Goal: Navigation & Orientation: Understand site structure

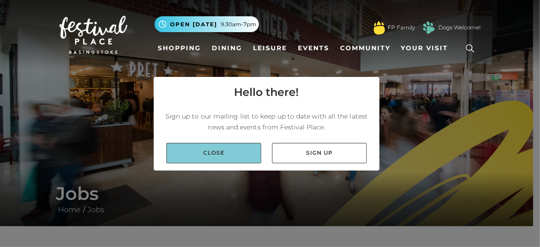
click at [193, 154] on link "Close" at bounding box center [213, 153] width 95 height 20
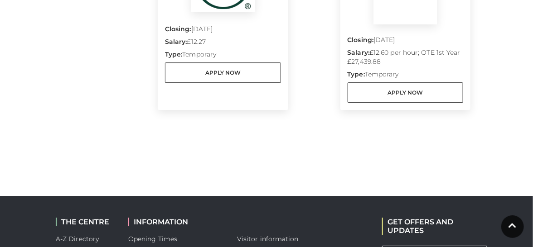
scroll to position [1043, 0]
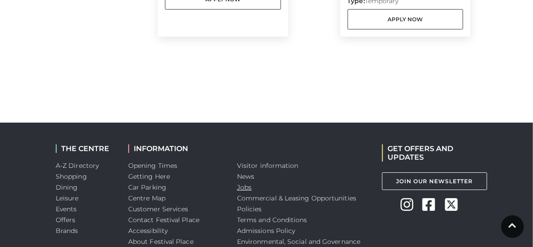
click at [241, 189] on link "Jobs" at bounding box center [244, 187] width 14 height 8
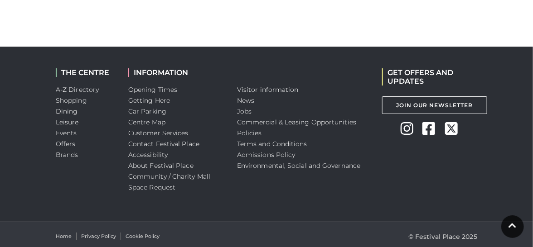
scroll to position [1123, 0]
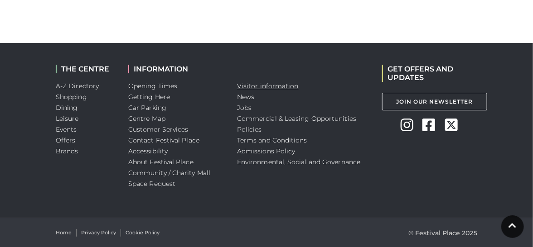
click at [275, 83] on link "Visitor information" at bounding box center [268, 86] width 62 height 8
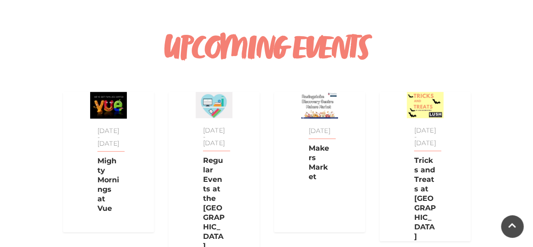
scroll to position [845, 0]
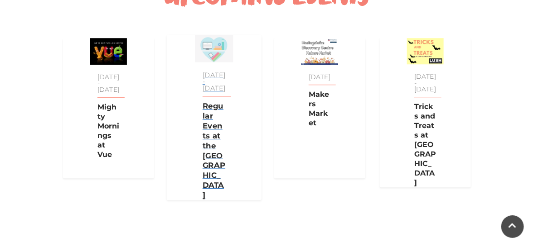
click at [212, 143] on p "Regular Events at the Discovery Centre" at bounding box center [214, 150] width 38 height 99
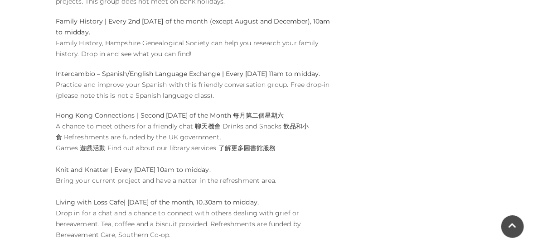
scroll to position [1240, 0]
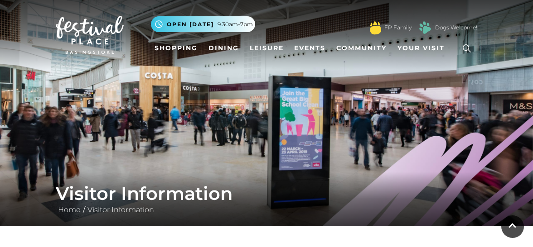
scroll to position [845, 0]
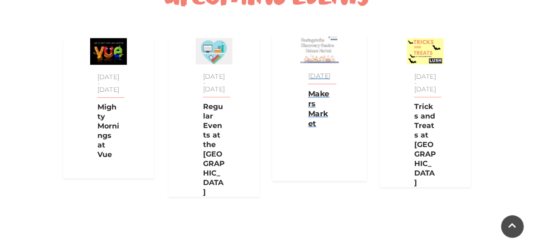
click at [313, 110] on p "Makers Market" at bounding box center [319, 108] width 38 height 39
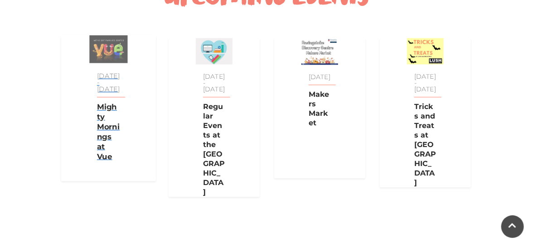
click at [97, 143] on p "Mighty Mornings at Vue" at bounding box center [108, 131] width 38 height 59
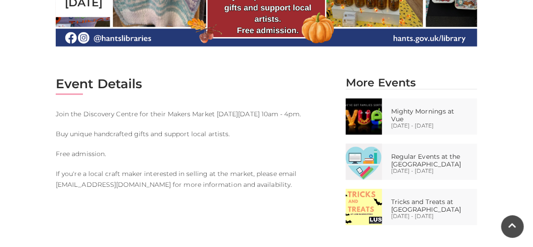
scroll to position [395, 0]
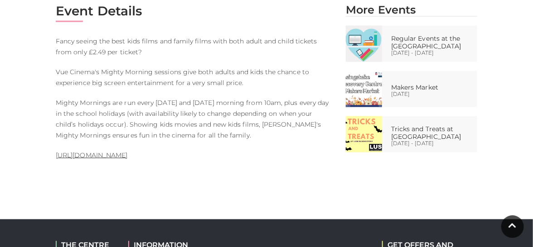
scroll to position [449, 0]
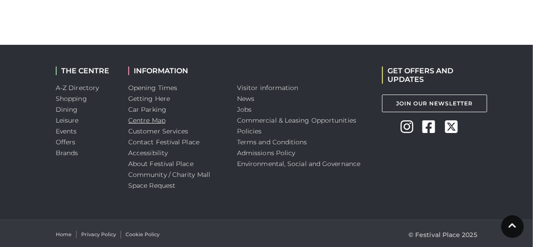
scroll to position [1123, 0]
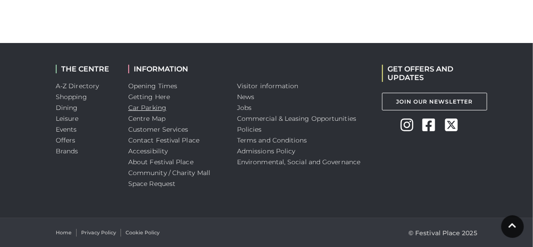
click at [154, 108] on link "Car Parking" at bounding box center [147, 108] width 38 height 8
click at [154, 120] on link "Centre Map" at bounding box center [146, 119] width 37 height 8
click at [141, 171] on link "Community / Charity Mall Space Request" at bounding box center [169, 178] width 82 height 19
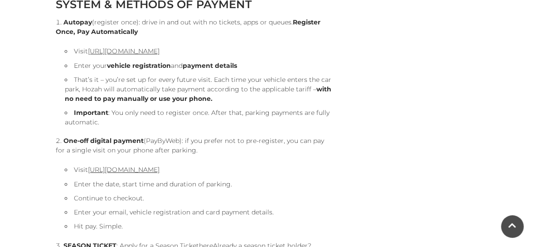
scroll to position [881, 0]
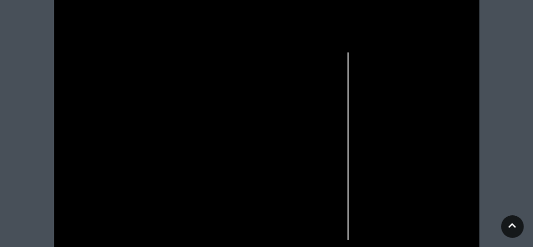
scroll to position [288, 0]
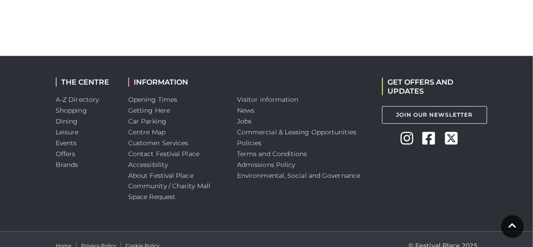
scroll to position [1670, 0]
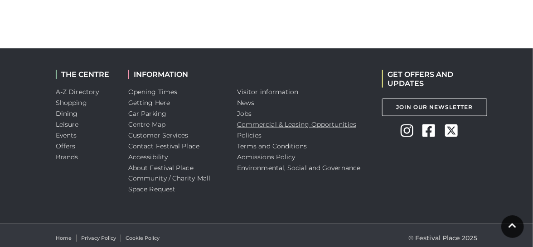
click at [302, 120] on link "Commercial & Leasing Opportunities" at bounding box center [296, 124] width 119 height 8
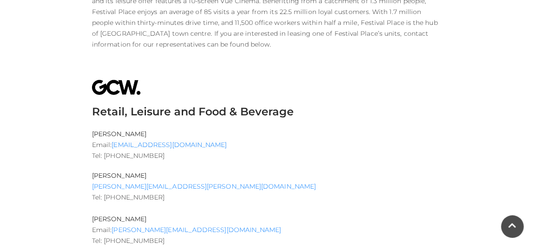
scroll to position [323, 0]
